Goal: Transaction & Acquisition: Purchase product/service

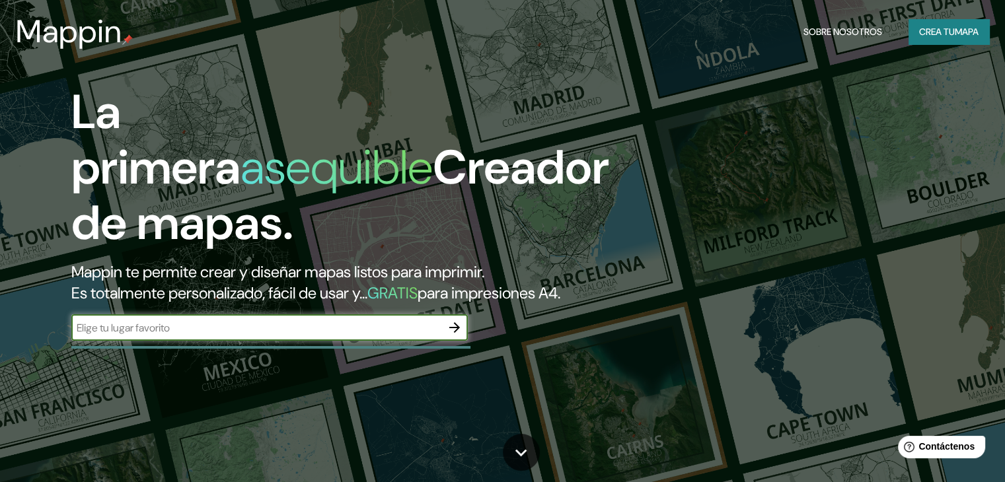
click at [328, 336] on input "text" at bounding box center [256, 328] width 370 height 15
click at [329, 336] on input "text" at bounding box center [256, 328] width 370 height 15
click at [271, 336] on input "text" at bounding box center [256, 328] width 370 height 15
click at [379, 336] on input "text" at bounding box center [256, 328] width 370 height 15
type input "SAPALLANGA"
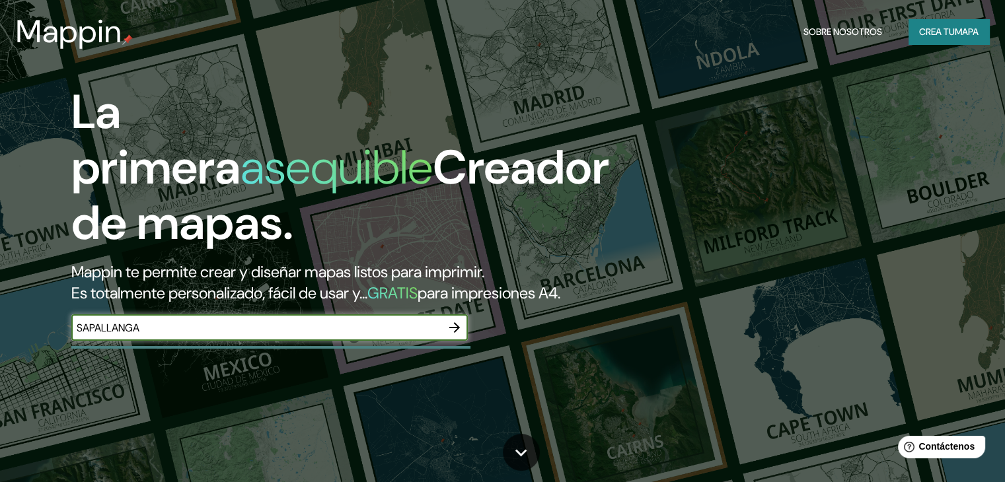
click at [460, 336] on icon "button" at bounding box center [455, 328] width 16 height 16
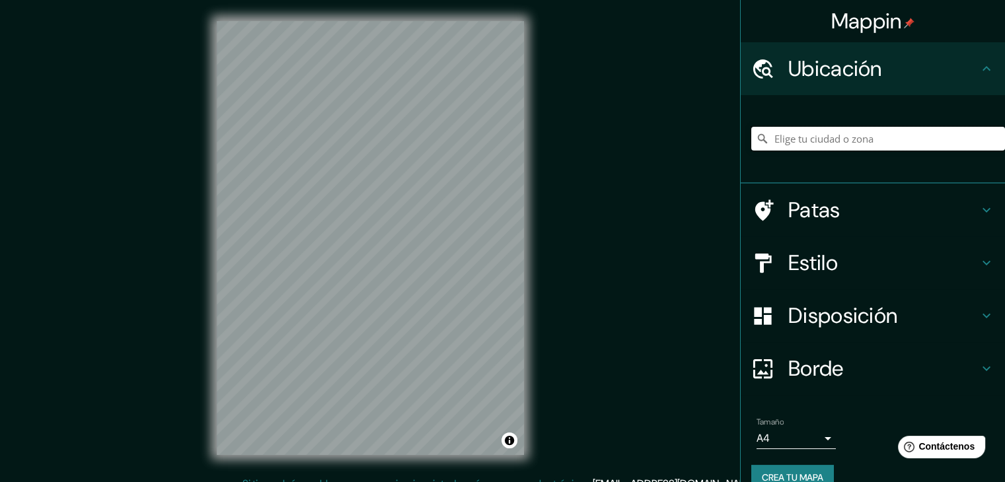
click at [840, 150] on input "Elige tu ciudad o zona" at bounding box center [878, 139] width 254 height 24
type input "Oxapampa, Departamento de Pasco, Perú"
click at [756, 269] on icon at bounding box center [762, 263] width 23 height 23
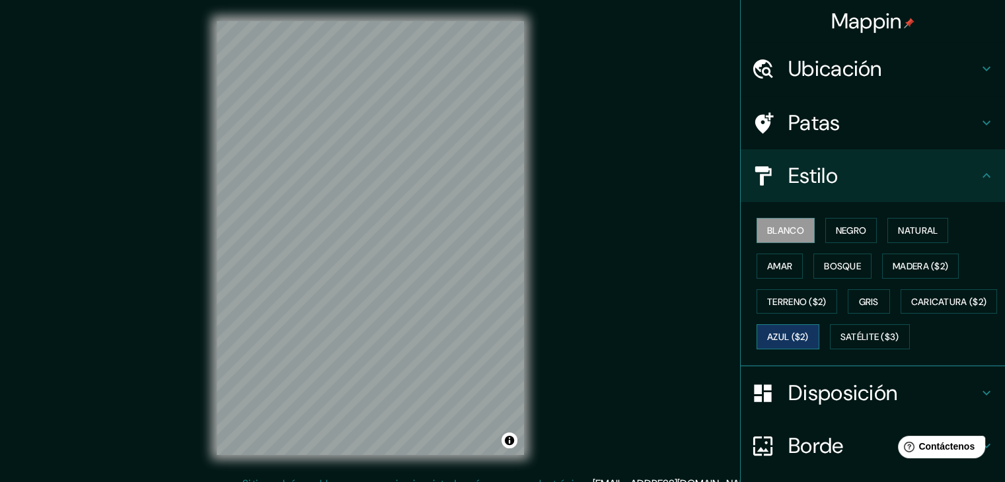
click at [809, 336] on font "Azul ($2)" at bounding box center [788, 338] width 42 height 12
click at [791, 306] on font "Terreno ($2)" at bounding box center [796, 302] width 59 height 12
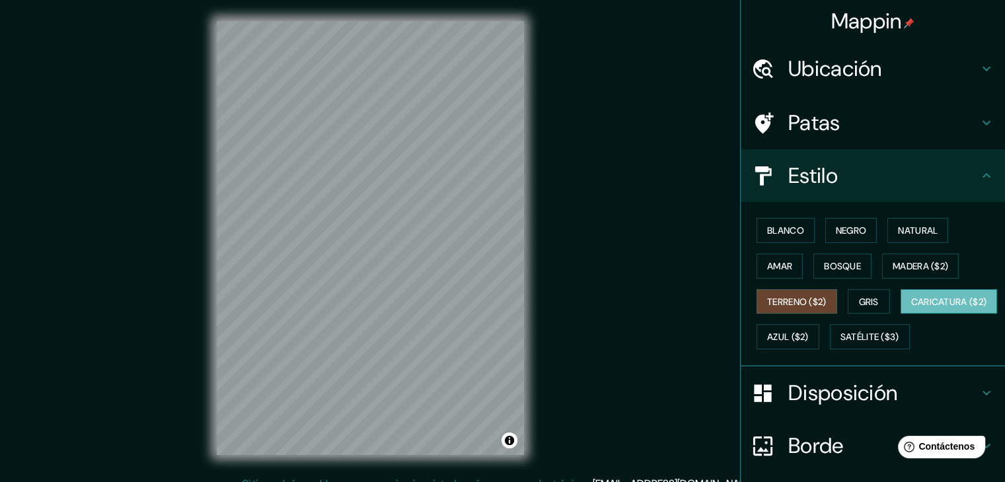
click at [901, 315] on button "Caricatura ($2)" at bounding box center [949, 301] width 97 height 25
click at [841, 344] on font "Satélite ($3)" at bounding box center [870, 338] width 59 height 12
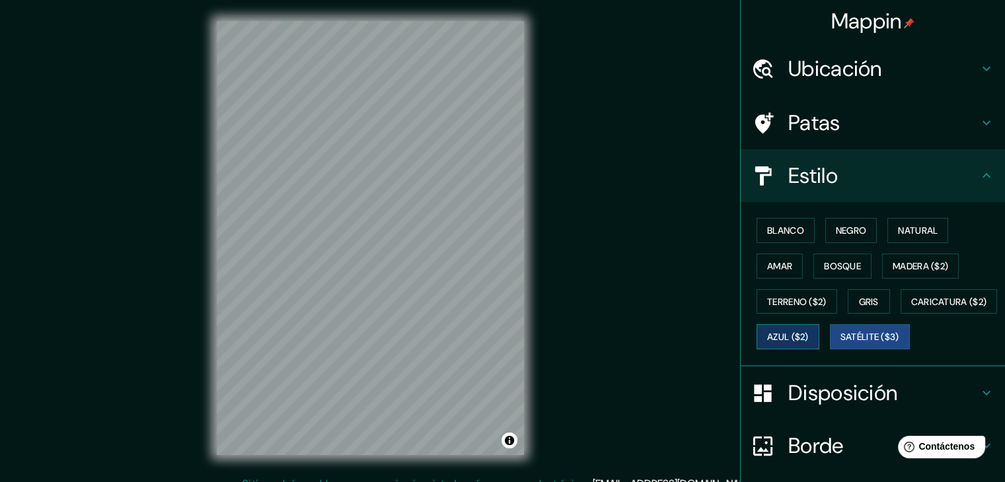
click at [809, 334] on font "Azul ($2)" at bounding box center [788, 338] width 42 height 12
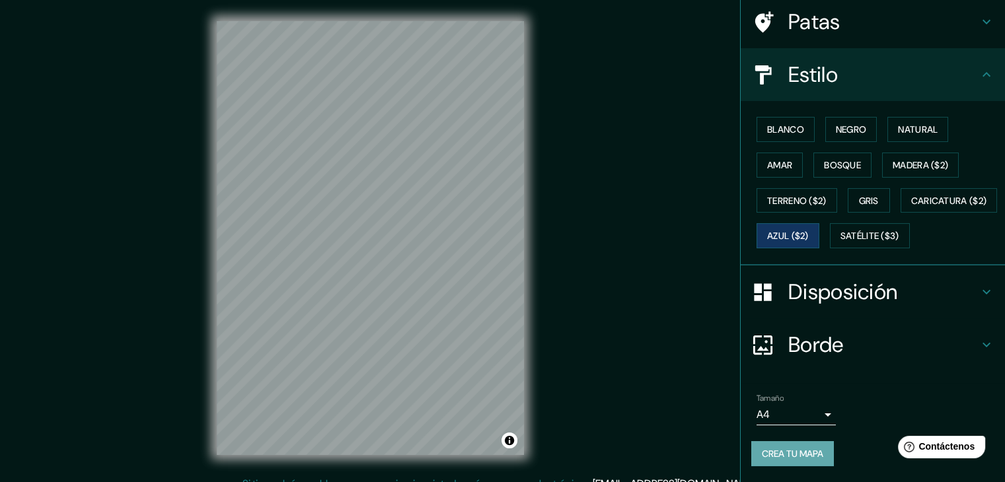
click at [811, 455] on font "Crea tu mapa" at bounding box center [792, 454] width 61 height 12
